Goal: Find specific page/section: Find specific page/section

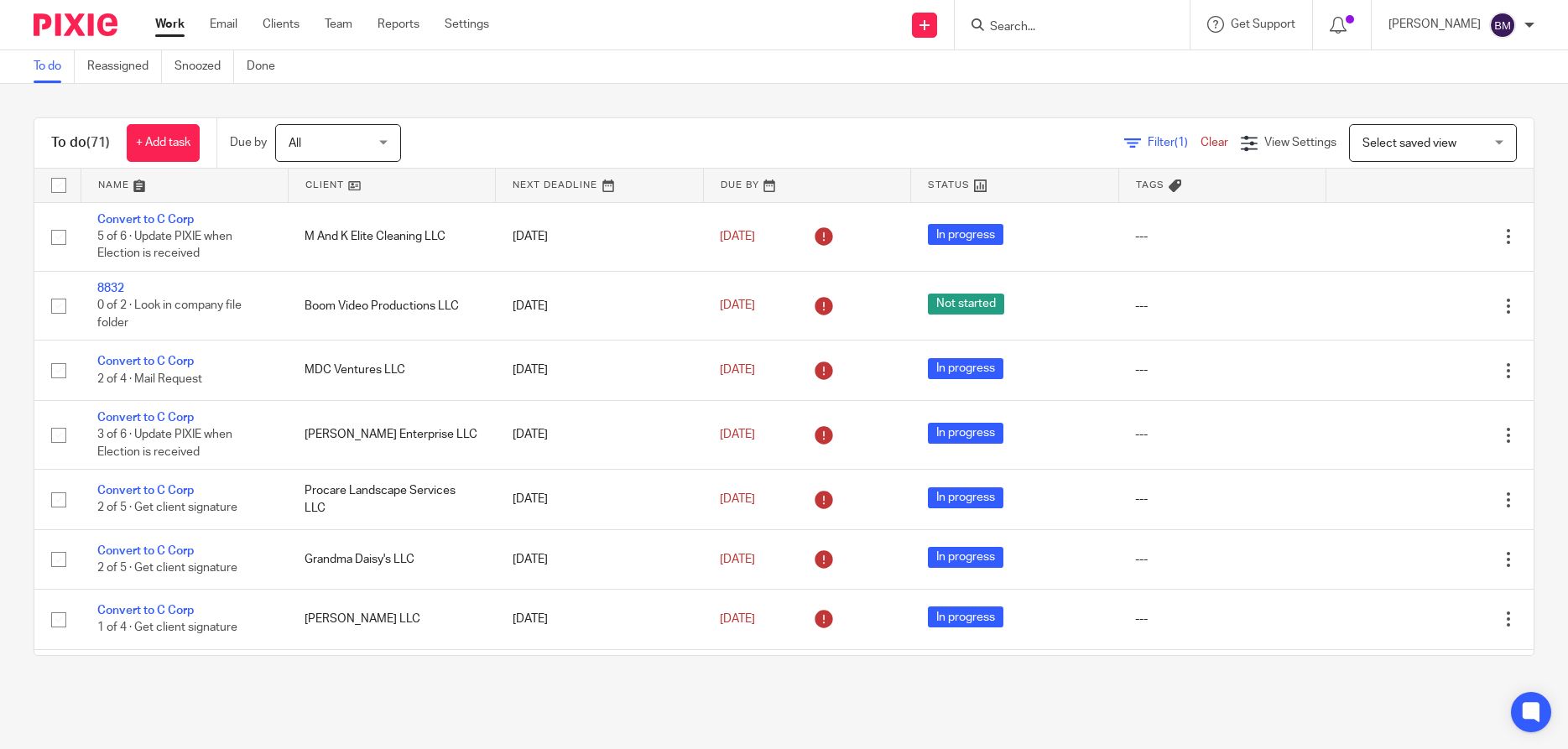
click at [1026, 29] on input "Search" at bounding box center [1063, 27] width 151 height 15
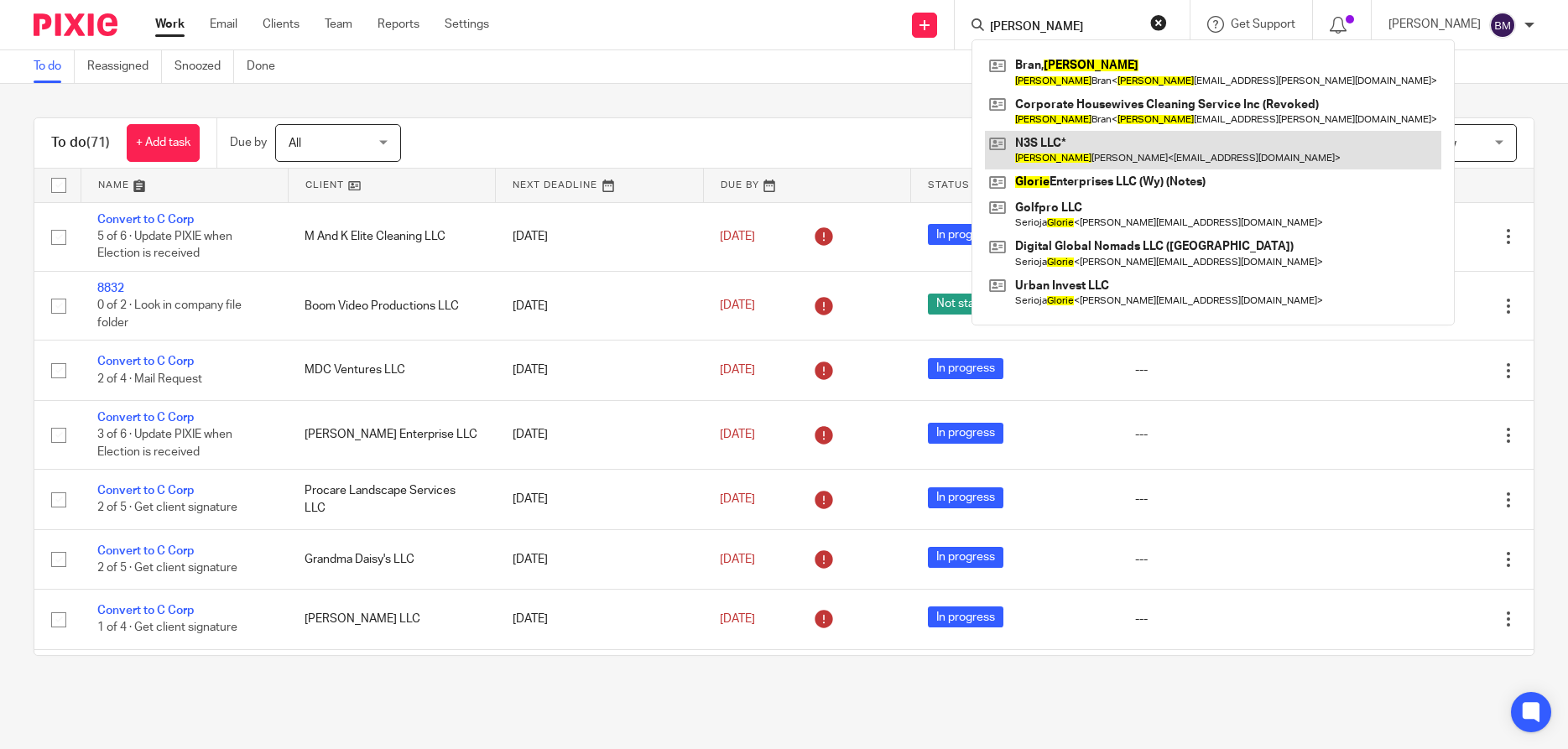
type input "gloria"
click at [1049, 142] on link at bounding box center [1214, 151] width 457 height 39
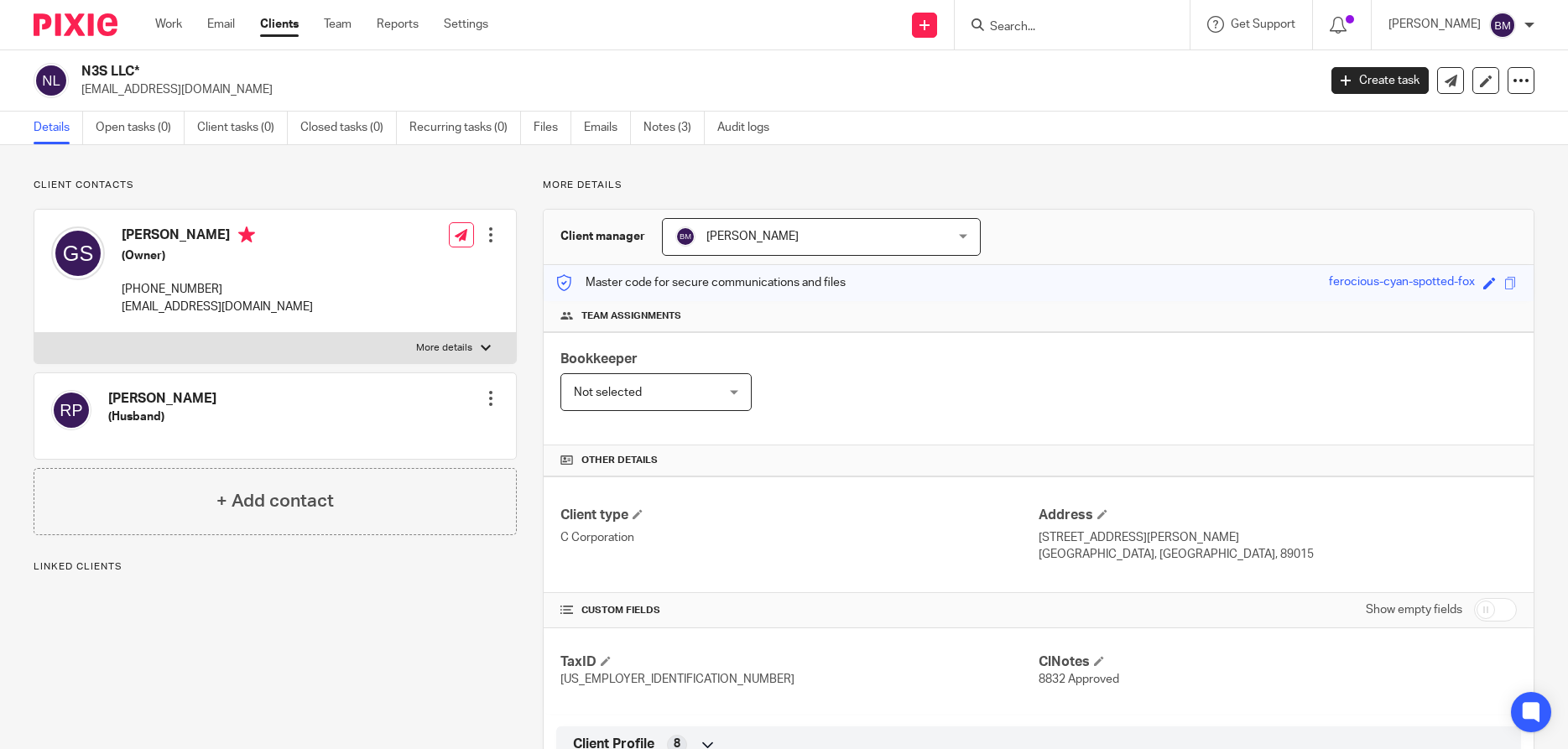
click at [1502, 620] on input "checkbox" at bounding box center [1495, 610] width 42 height 24
checkbox input "true"
click at [671, 127] on link "Notes (3)" at bounding box center [674, 127] width 61 height 33
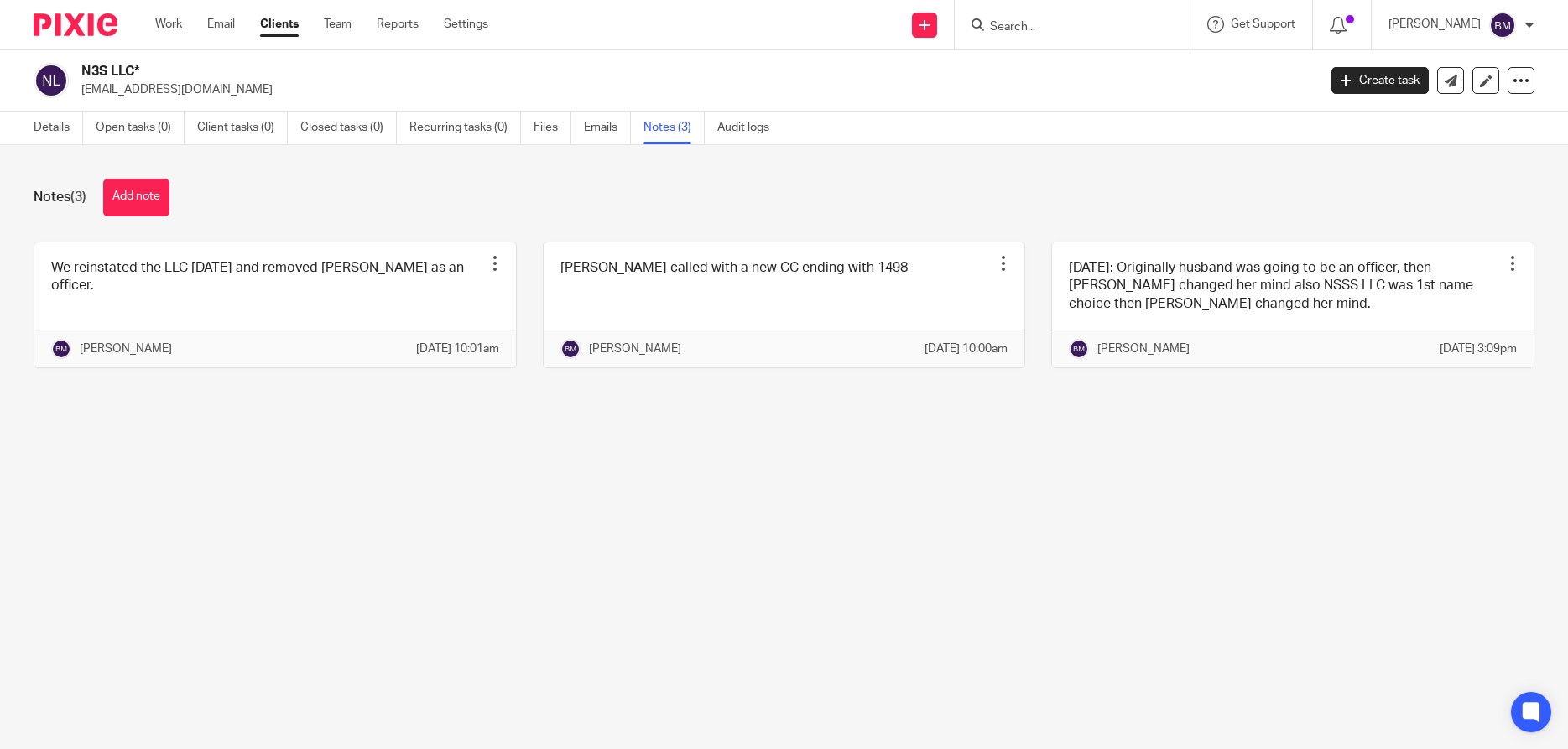
drag, startPoint x: 78, startPoint y: 71, endPoint x: 136, endPoint y: 67, distance: 58.1
click at [136, 67] on div "N3S LLC* gspraggins@hotmail.com" at bounding box center [670, 81] width 1273 height 35
copy h2 "N3S LLC"
click at [56, 121] on link "Details" at bounding box center [58, 127] width 50 height 33
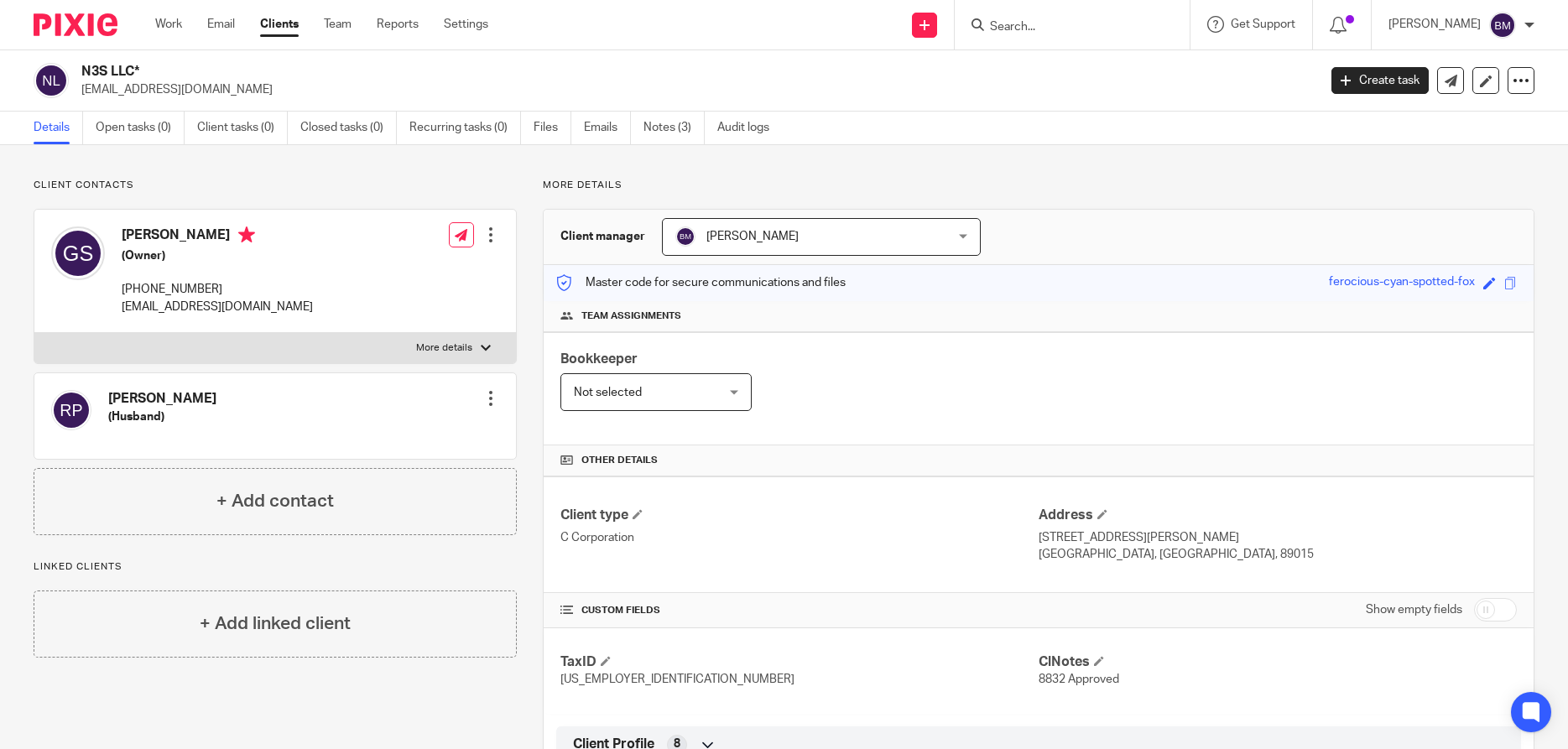
click at [277, 24] on link "Clients" at bounding box center [280, 24] width 39 height 17
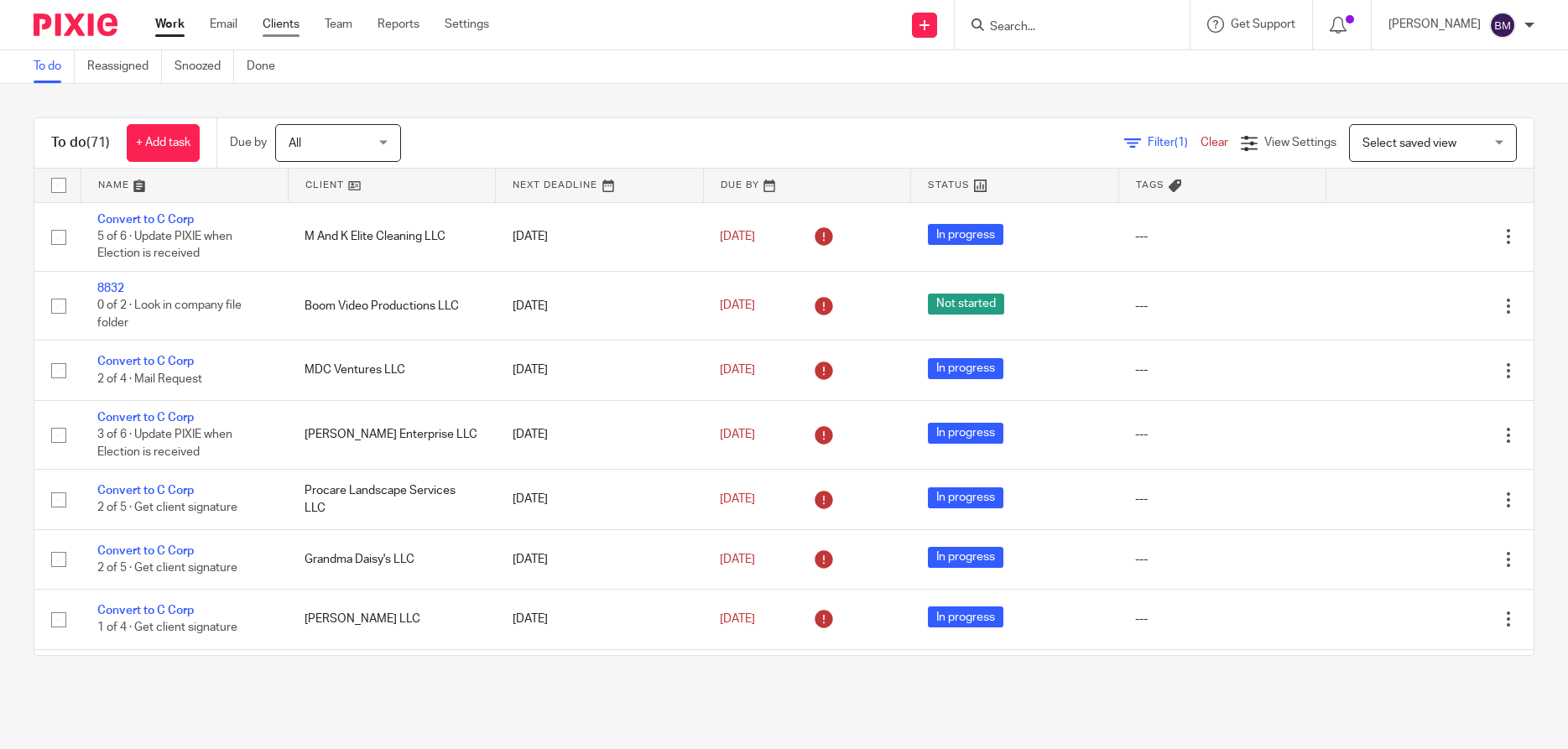
click at [280, 26] on link "Clients" at bounding box center [282, 24] width 37 height 17
